Goal: Task Accomplishment & Management: Manage account settings

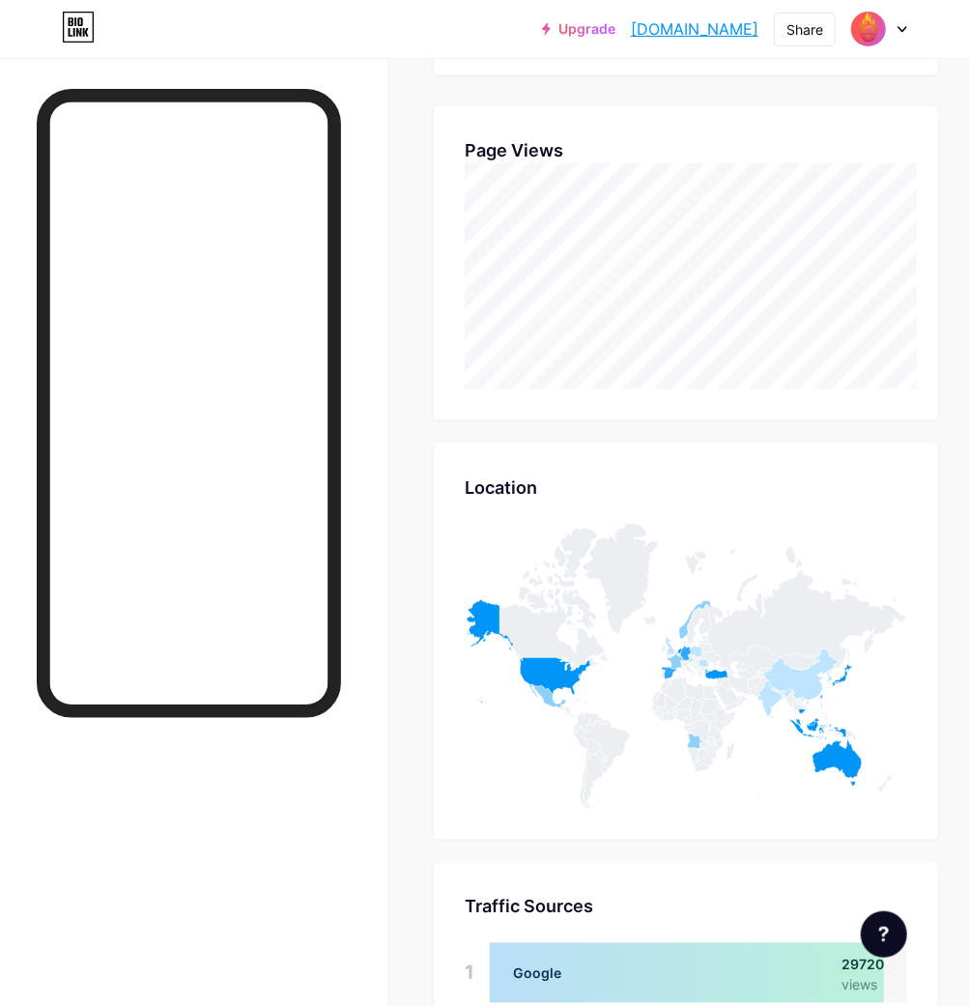
scroll to position [1006, 969]
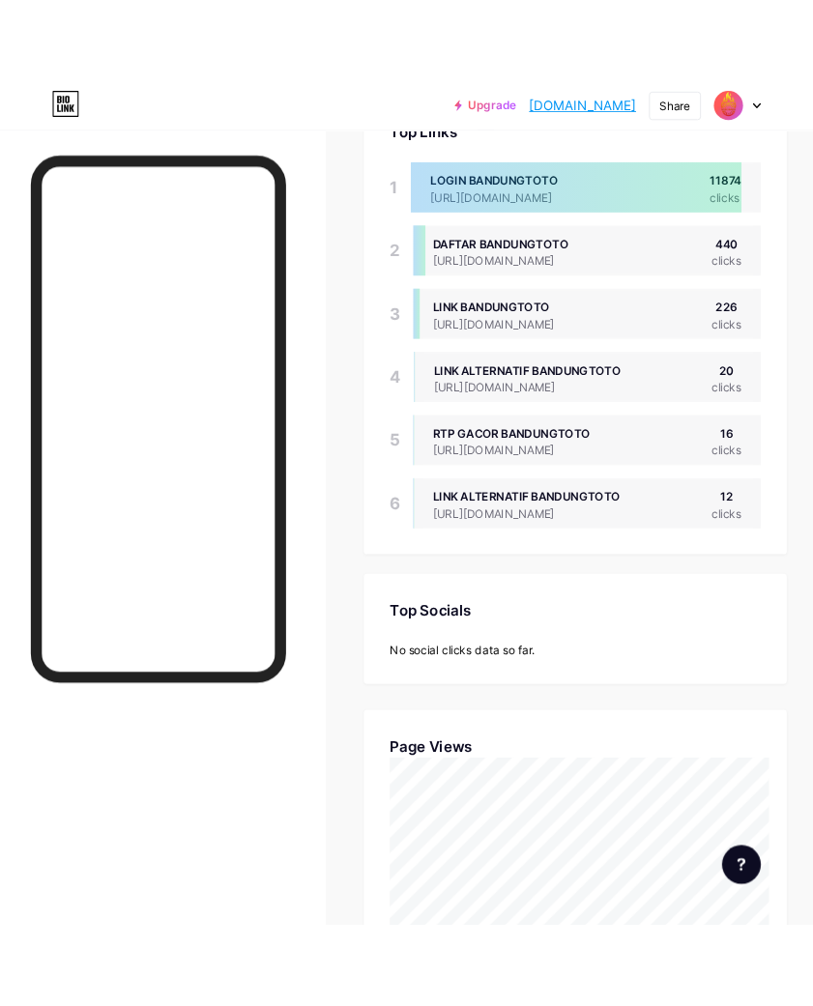
scroll to position [965176, 965370]
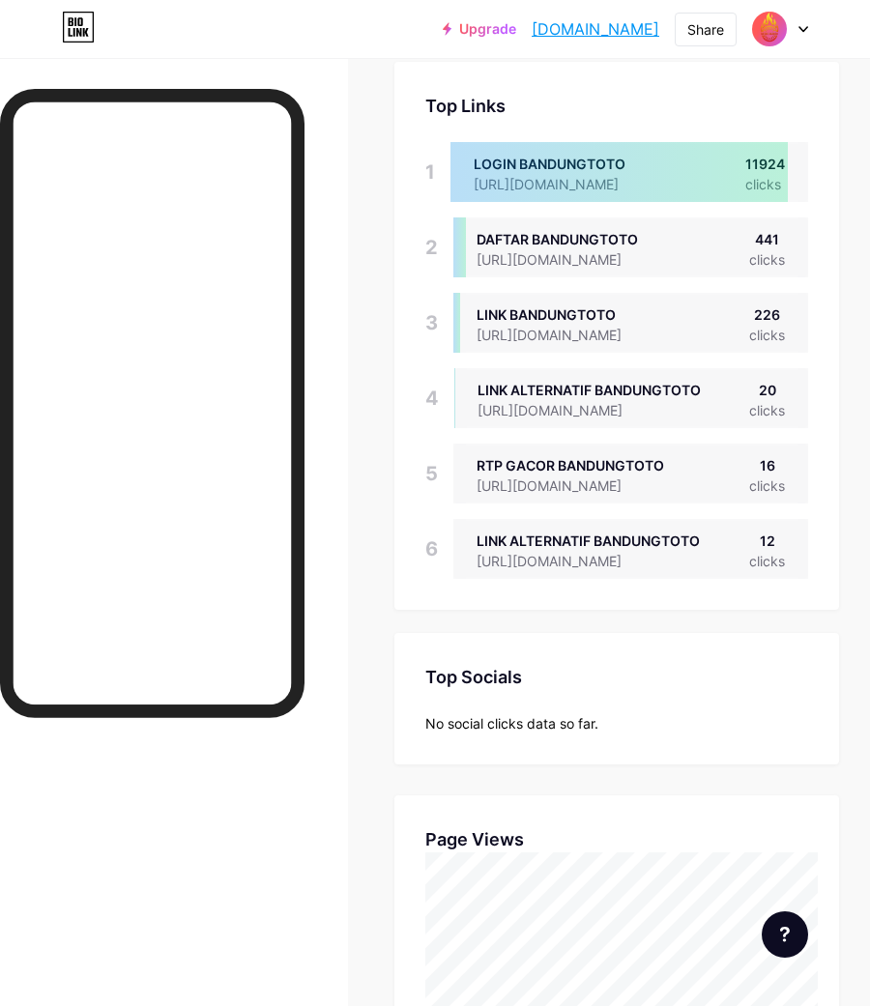
scroll to position [107, 0]
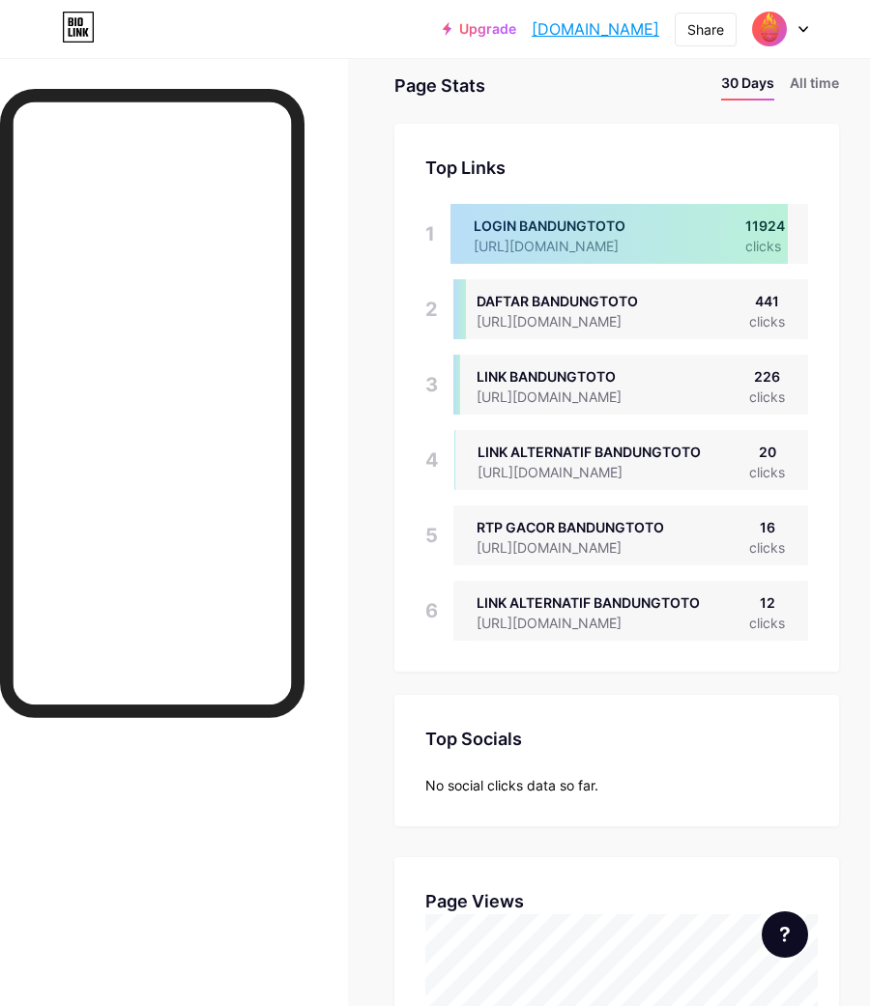
drag, startPoint x: 662, startPoint y: 30, endPoint x: 502, endPoint y: 40, distance: 159.7
click at [502, 40] on div "Upgrade bandungtotoz.bi... bandungtotoz.bio.link Share Switch accounts BANDUNGT…" at bounding box center [625, 29] width 365 height 35
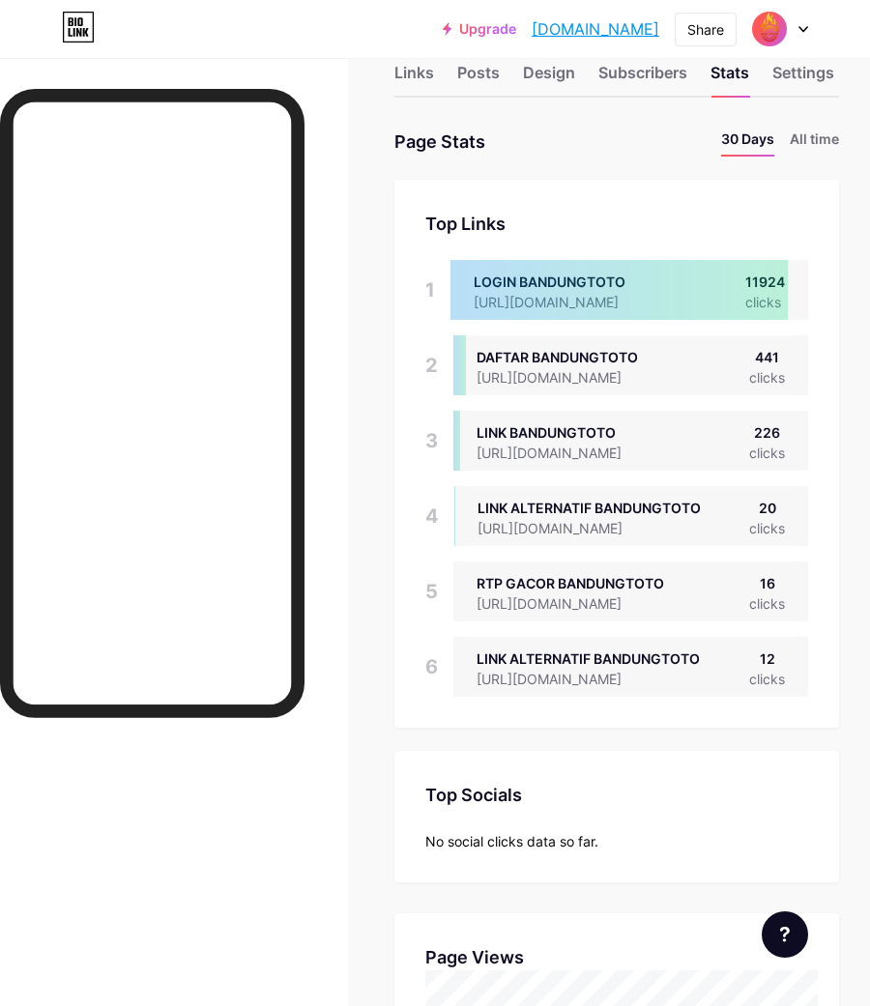
scroll to position [0, 0]
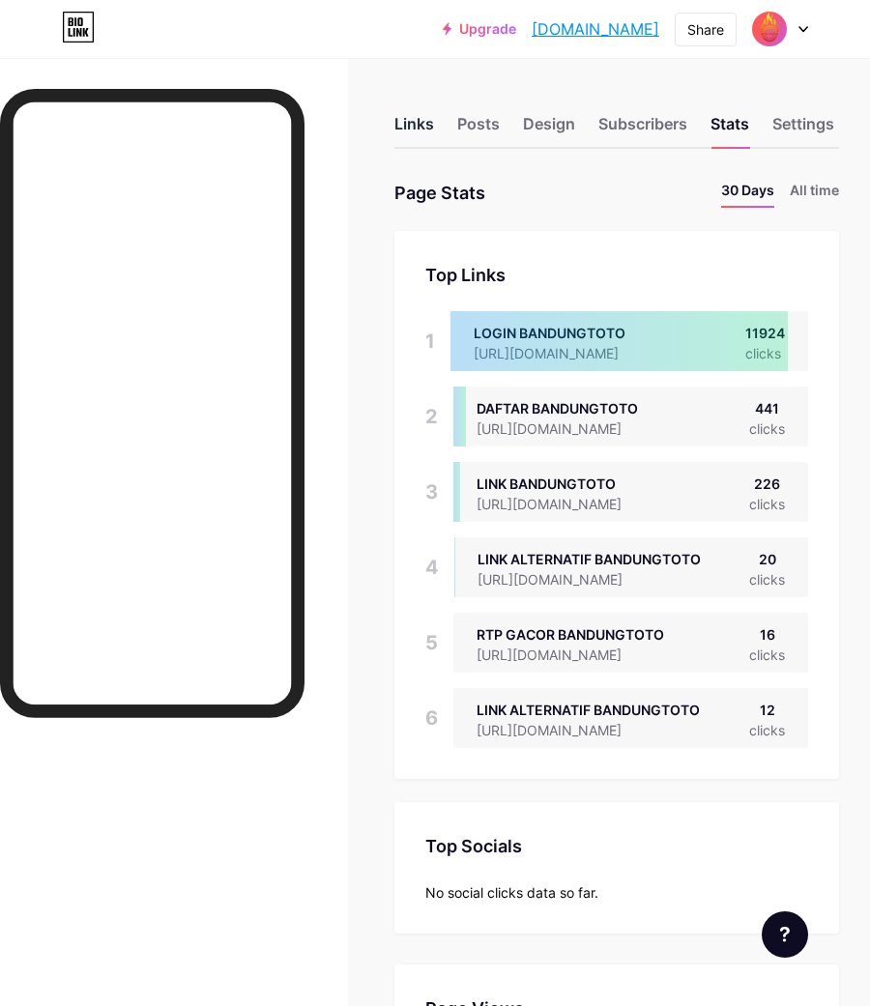
click at [430, 133] on div "Links" at bounding box center [414, 129] width 40 height 35
